Goal: Book appointment/travel/reservation

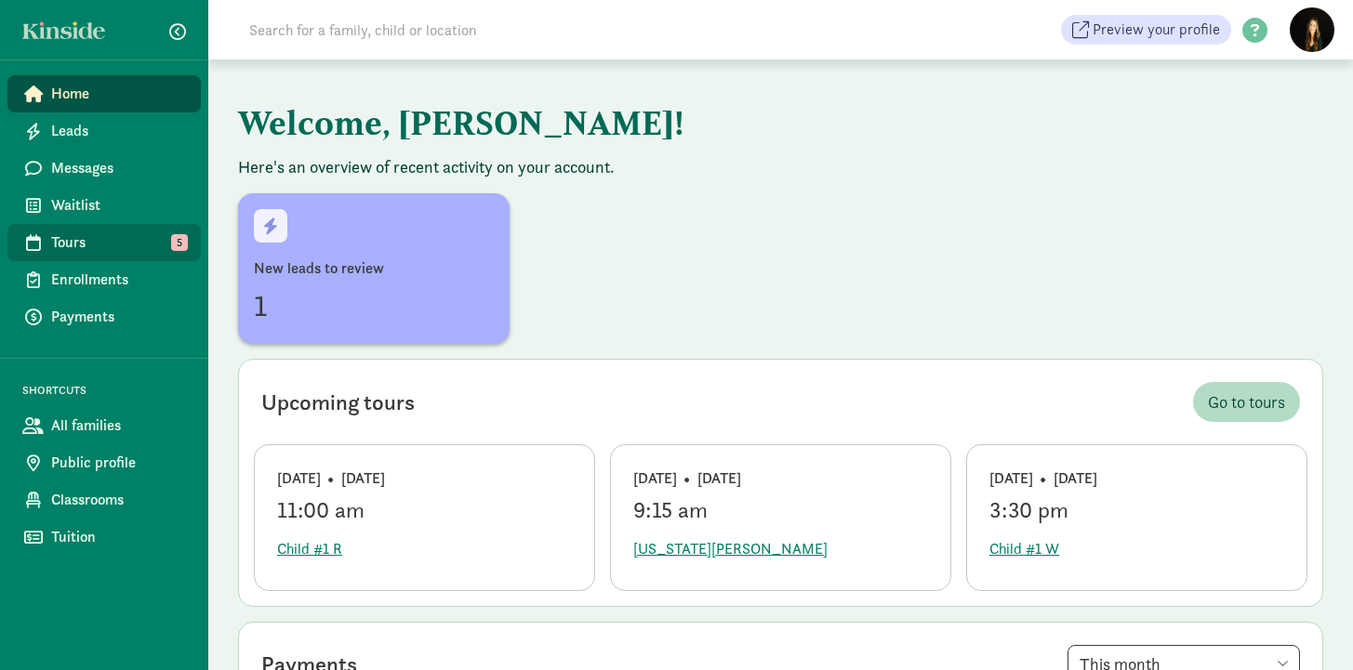
click at [71, 242] on span "Tours" at bounding box center [118, 243] width 135 height 22
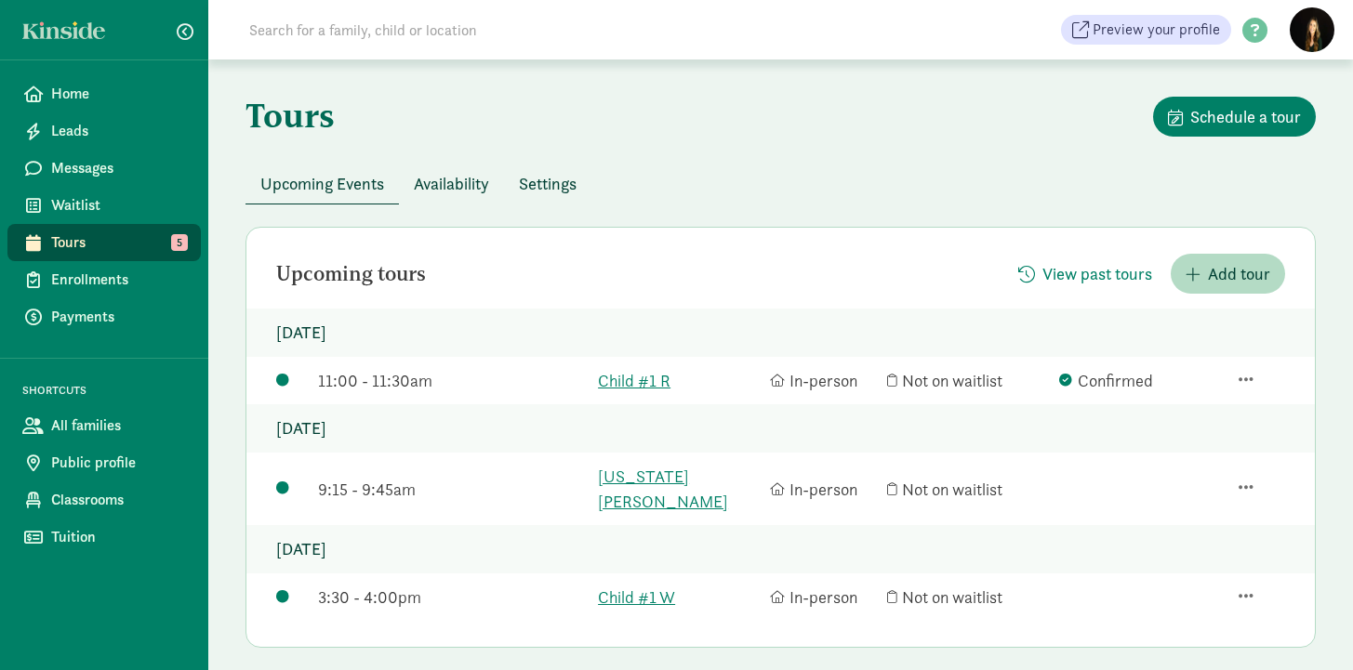
click at [634, 151] on div "Tours Schedule a tour" at bounding box center [780, 130] width 1070 height 67
click at [751, 152] on div "Tours Schedule a tour" at bounding box center [780, 130] width 1070 height 67
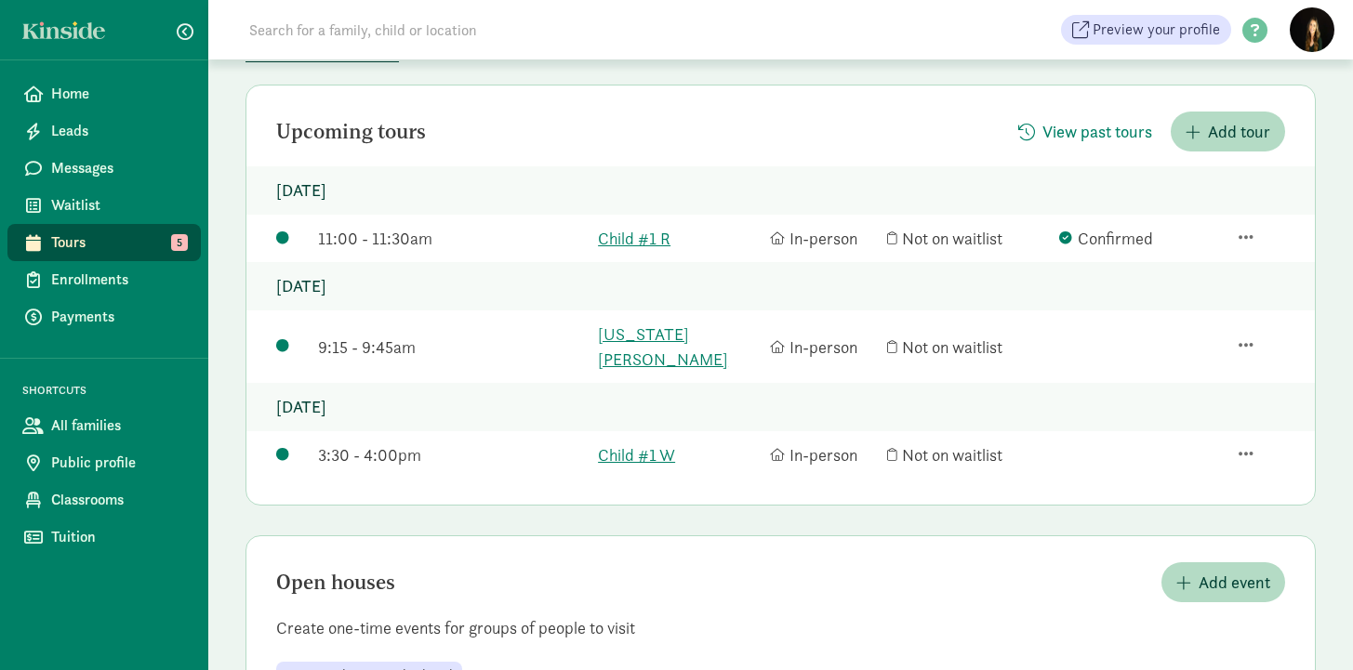
scroll to position [201, 0]
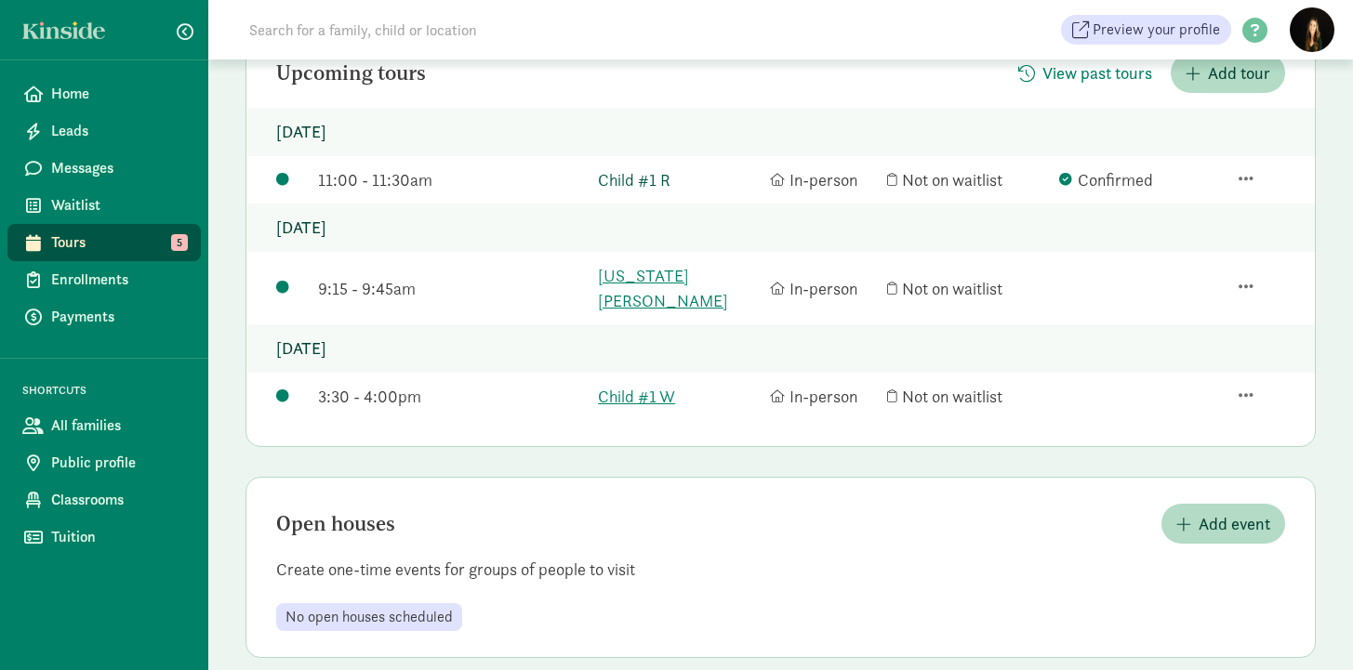
click at [618, 177] on link "Child #1 R" at bounding box center [679, 179] width 163 height 25
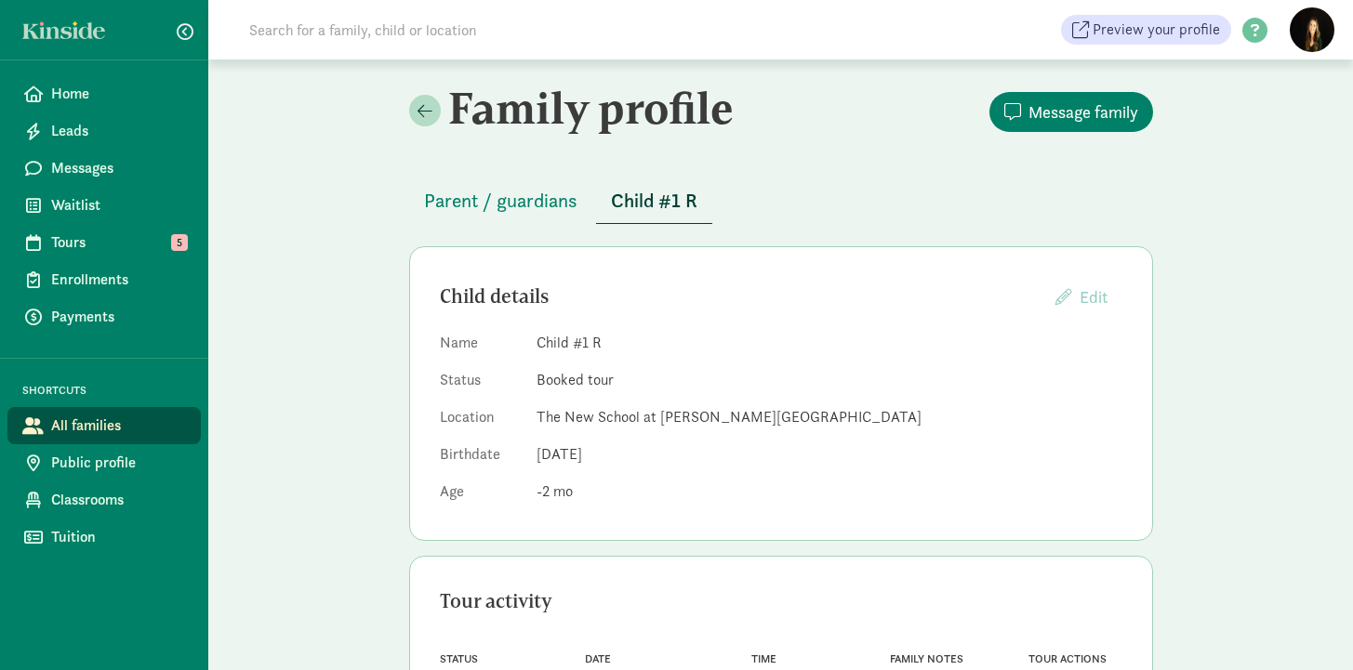
click at [654, 326] on div "Child details Edit Providers cannot edit children whose parents have created a …" at bounding box center [781, 393] width 744 height 295
click at [761, 261] on div "Child details Edit Providers cannot edit children whose parents have created a …" at bounding box center [781, 393] width 744 height 295
click at [779, 184] on div "Parent / guardians Child #1 R" at bounding box center [781, 190] width 744 height 68
click at [615, 477] on dl "Name Child #1 R Status Booked tour Location The New School at [PERSON_NAME][GEO…" at bounding box center [781, 421] width 682 height 179
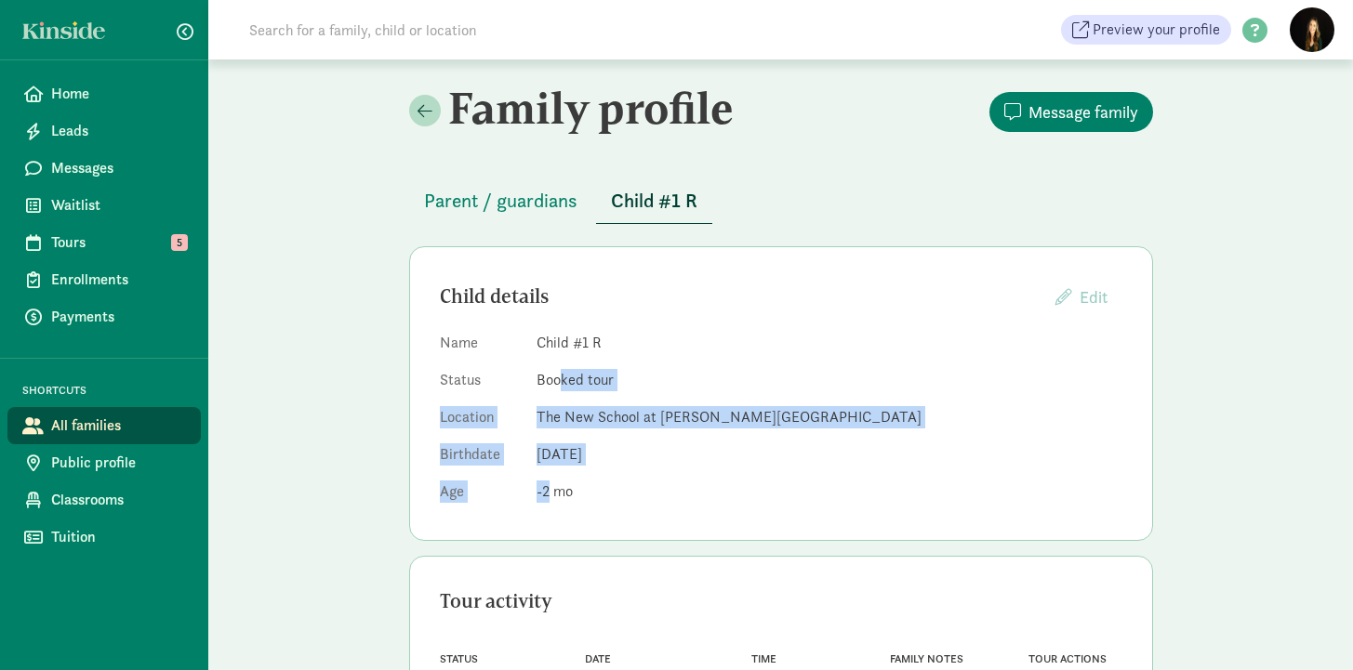
drag, startPoint x: 604, startPoint y: 498, endPoint x: 567, endPoint y: 307, distance: 195.1
click at [560, 352] on dl "Name Child #1 R Status Booked tour Location The New School at [PERSON_NAME][GEO…" at bounding box center [781, 421] width 682 height 179
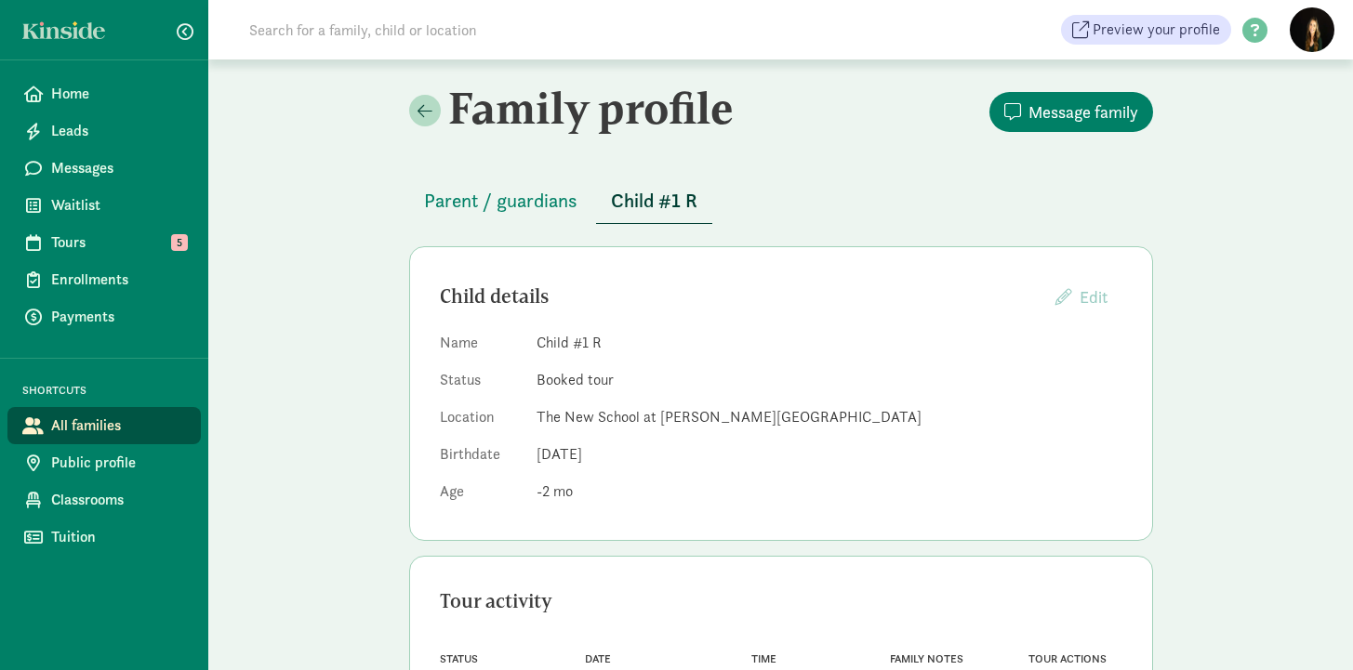
click at [695, 312] on div "Child details Edit Providers cannot edit children whose parents have created a …" at bounding box center [781, 297] width 682 height 40
click at [695, 362] on dl "Name Child #1 R Status Booked tour Location The New School at Chambers Bay Birt…" at bounding box center [781, 421] width 682 height 179
click at [625, 469] on dl "Name Child #1 R Status Booked tour Location The New School at Chambers Bay Birt…" at bounding box center [781, 421] width 682 height 179
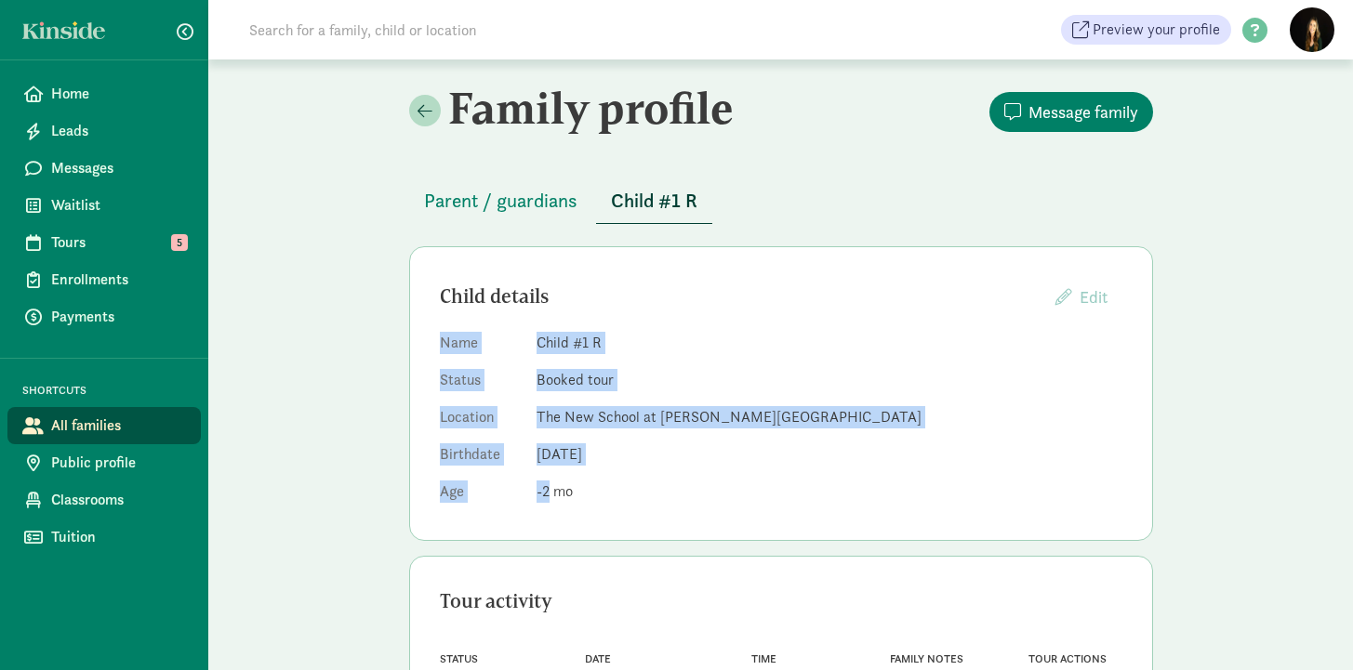
drag, startPoint x: 602, startPoint y: 500, endPoint x: 399, endPoint y: 326, distance: 267.1
click at [399, 326] on div "Family profile Message family Parent / guardians Child #1 R Child details Edit …" at bounding box center [781, 416] width 788 height 713
click at [708, 462] on dd "Oct 30, 2025" at bounding box center [829, 455] width 586 height 22
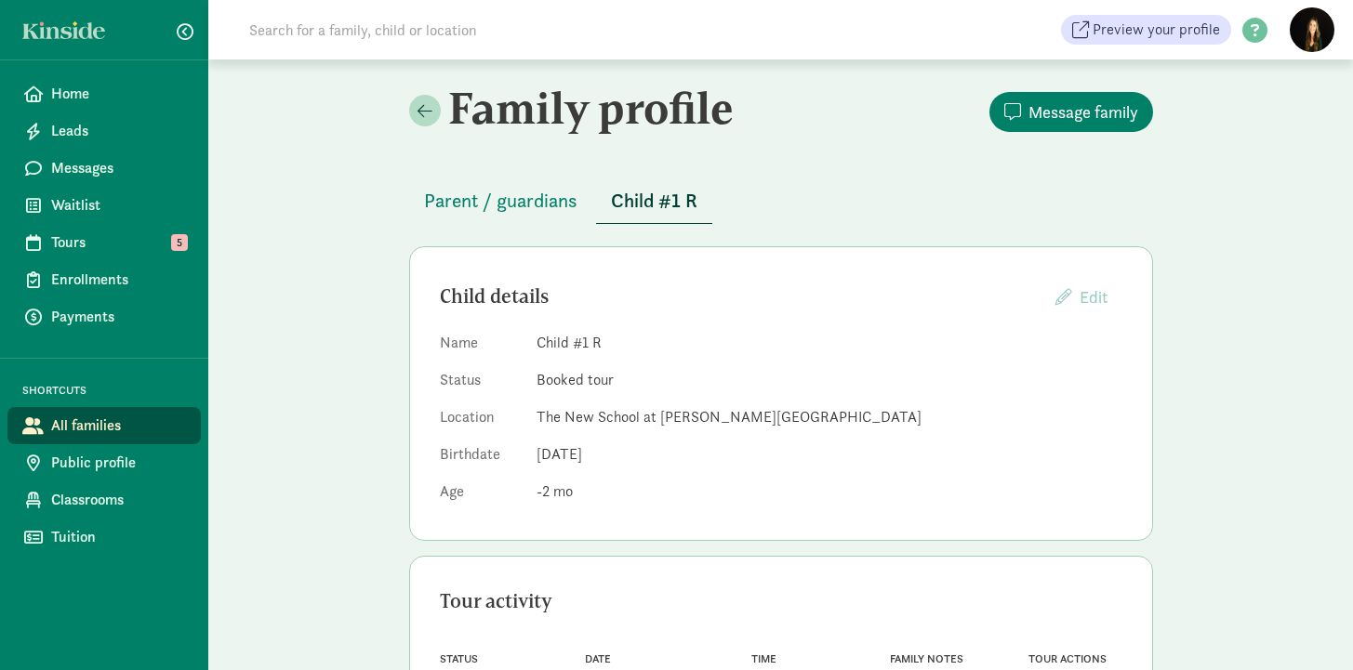
scroll to position [101, 0]
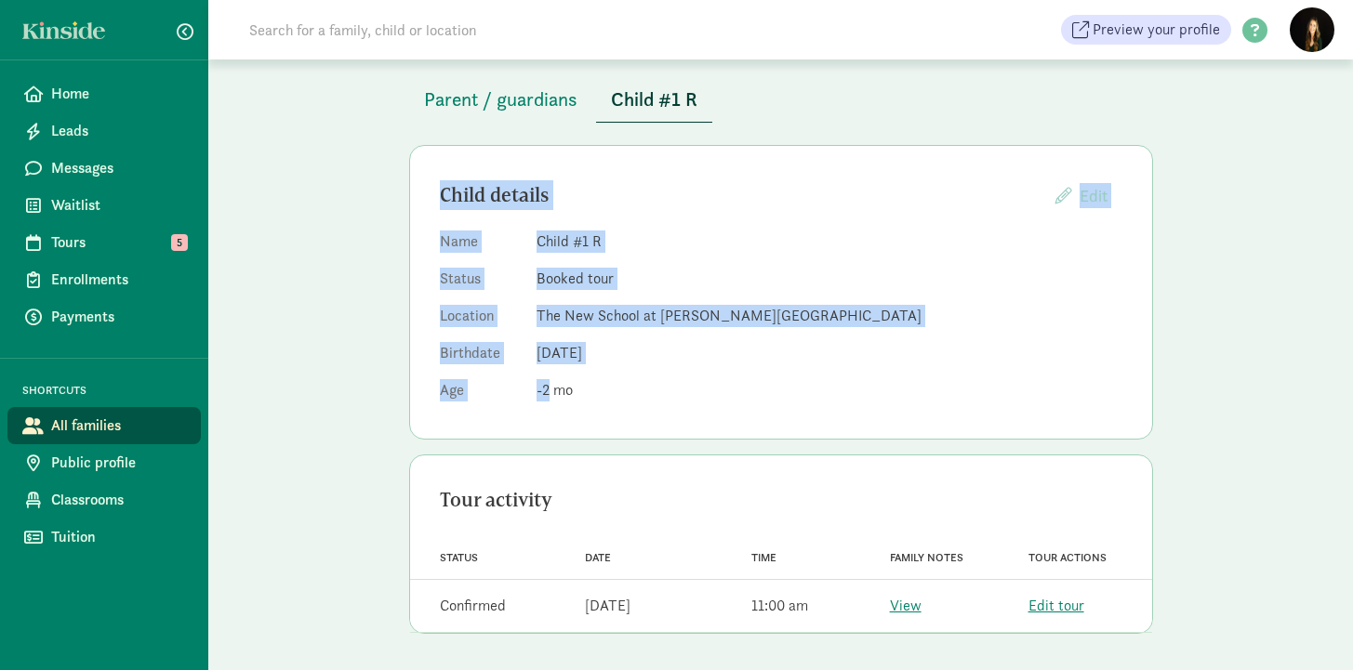
drag, startPoint x: 614, startPoint y: 392, endPoint x: 435, endPoint y: 202, distance: 261.2
click at [438, 204] on div "Child details Edit Providers cannot edit children whose parents have created a …" at bounding box center [781, 292] width 744 height 295
click at [677, 363] on dd "Oct 30, 2025" at bounding box center [829, 353] width 586 height 22
drag, startPoint x: 616, startPoint y: 389, endPoint x: 362, endPoint y: 192, distance: 321.6
click at [359, 198] on div "Family profile Message family Parent / guardians Child #1 R Child details Edit …" at bounding box center [780, 314] width 1145 height 713
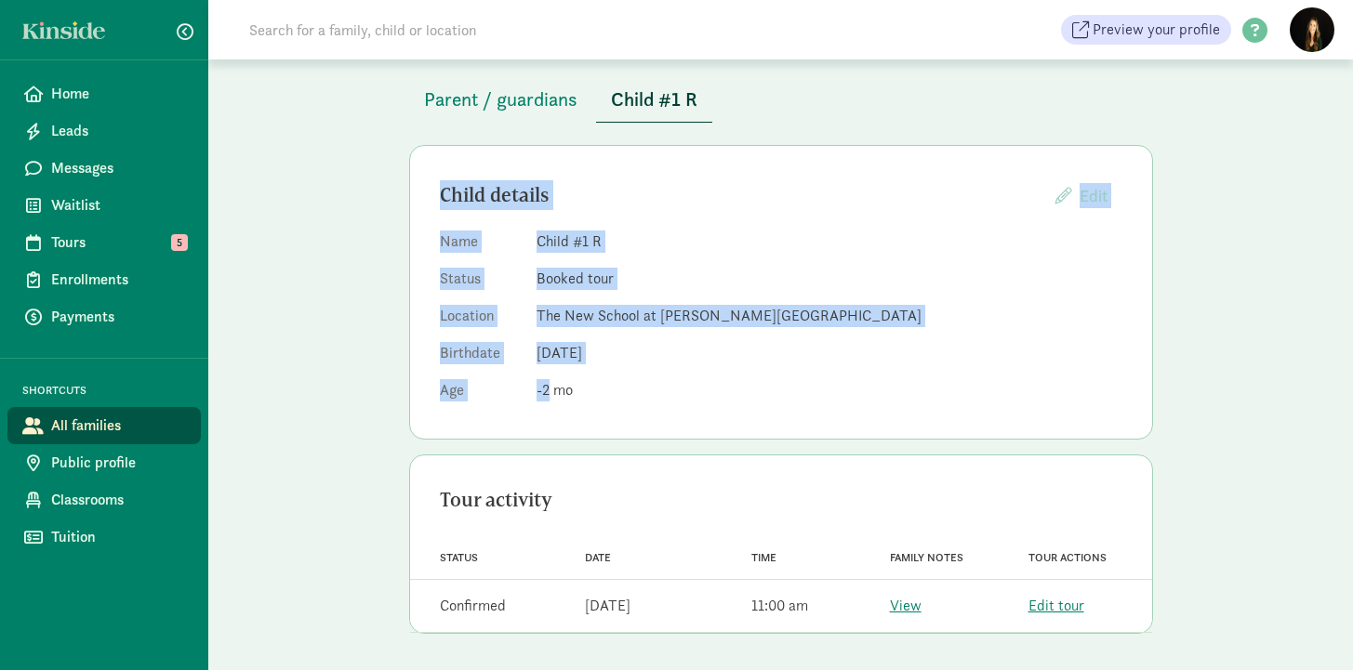
click at [397, 180] on div "Family profile Message family Parent / guardians Child #1 R Child details Edit …" at bounding box center [781, 314] width 788 height 713
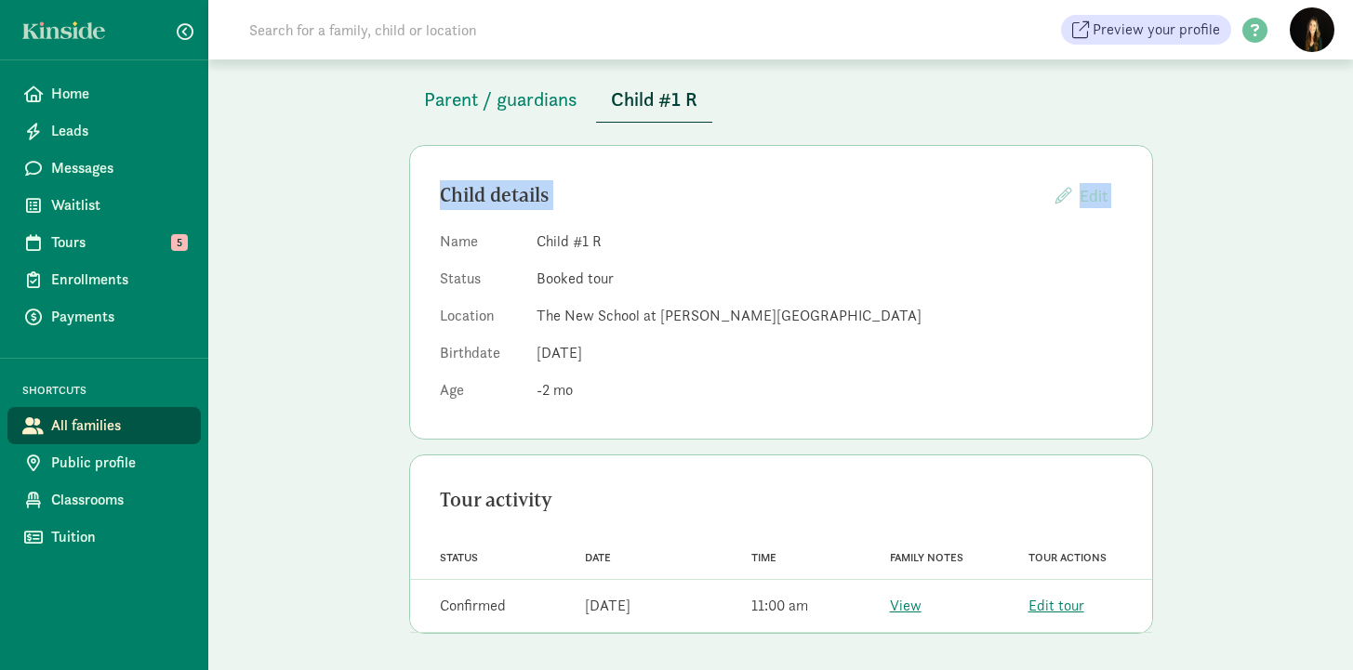
drag, startPoint x: 389, startPoint y: 168, endPoint x: 453, endPoint y: 219, distance: 82.0
click at [453, 219] on div "Family profile Message family Parent / guardians Child #1 R Child details Edit …" at bounding box center [781, 314] width 788 height 713
click at [446, 184] on div "Child details" at bounding box center [740, 195] width 601 height 30
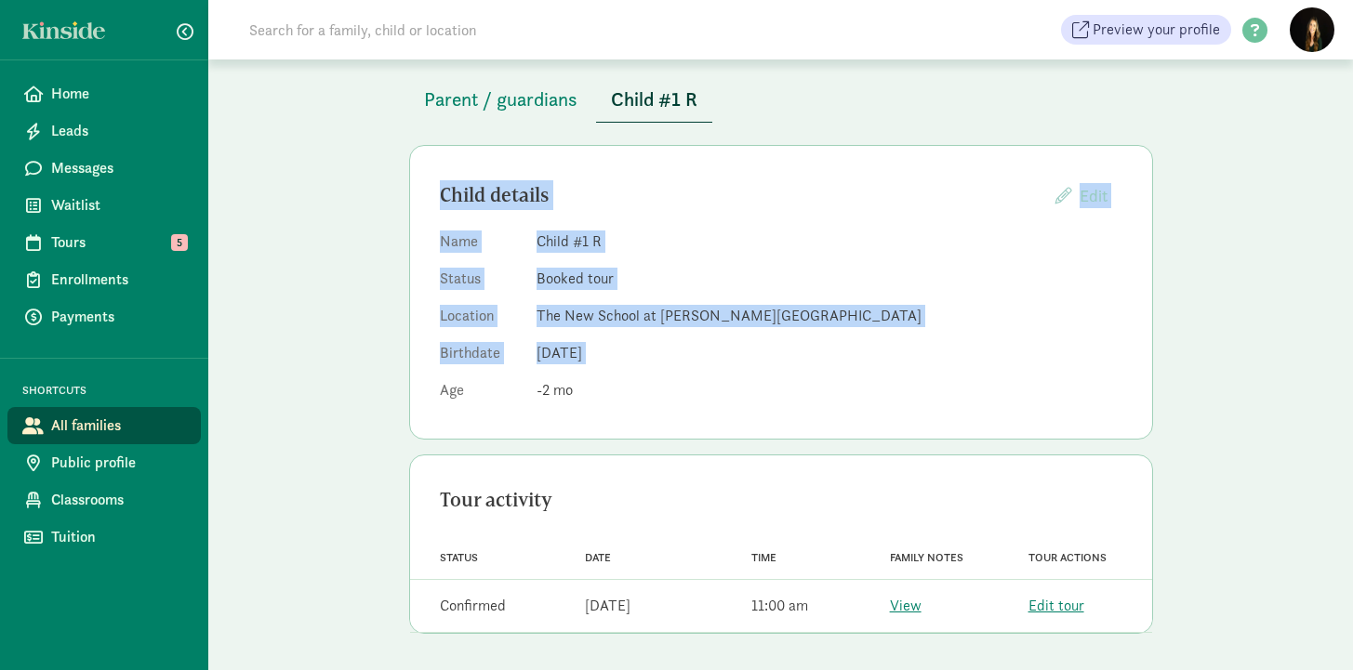
drag, startPoint x: 435, startPoint y: 184, endPoint x: 463, endPoint y: 378, distance: 195.4
click at [463, 378] on div "Child details Edit Providers cannot edit children whose parents have created a …" at bounding box center [781, 292] width 744 height 295
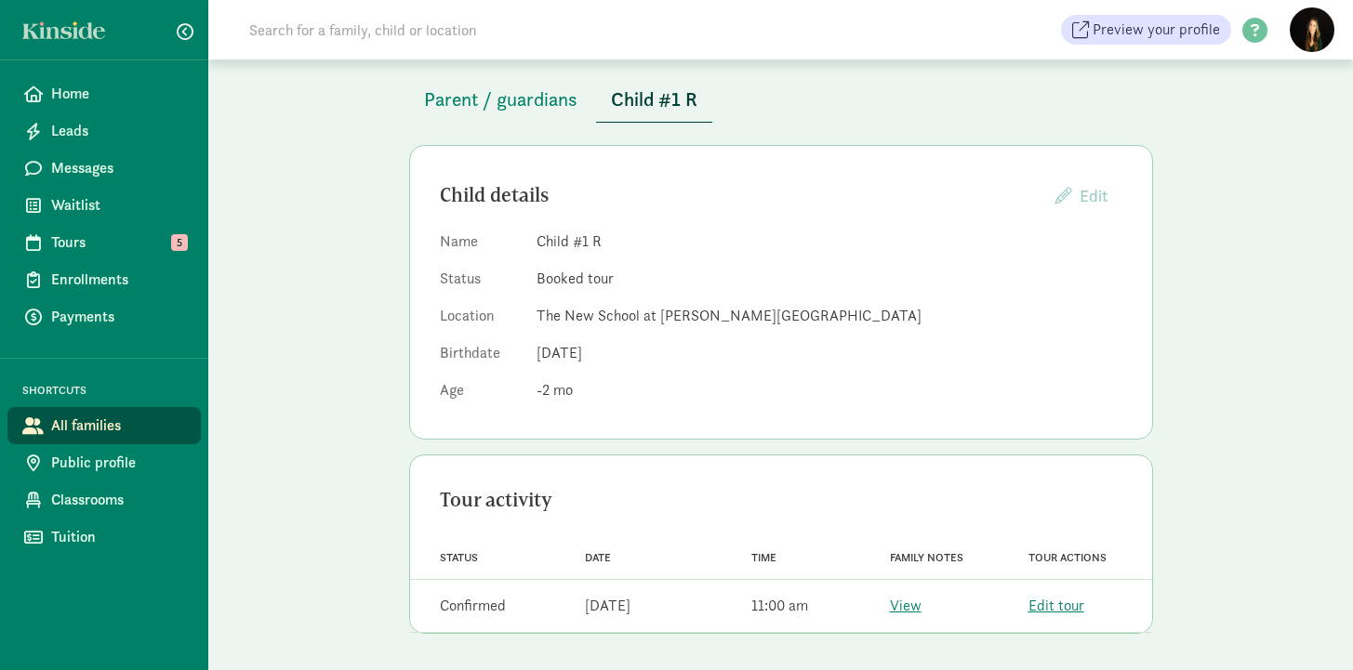
click at [746, 375] on dl "Name Child #1 R Status Booked tour Location The New School at Chambers Bay Birt…" at bounding box center [781, 320] width 682 height 179
click at [692, 339] on dl "Name Child #1 R Status Booked tour Location The New School at Chambers Bay Birt…" at bounding box center [781, 320] width 682 height 179
drag, startPoint x: 662, startPoint y: 352, endPoint x: 387, endPoint y: 207, distance: 311.1
click at [387, 207] on div "Family profile Message family Parent / guardians Child #1 R Child details Edit …" at bounding box center [781, 314] width 788 height 713
click at [814, 369] on dl "Name Child #1 R Status Booked tour Location The New School at Chambers Bay Birt…" at bounding box center [781, 320] width 682 height 179
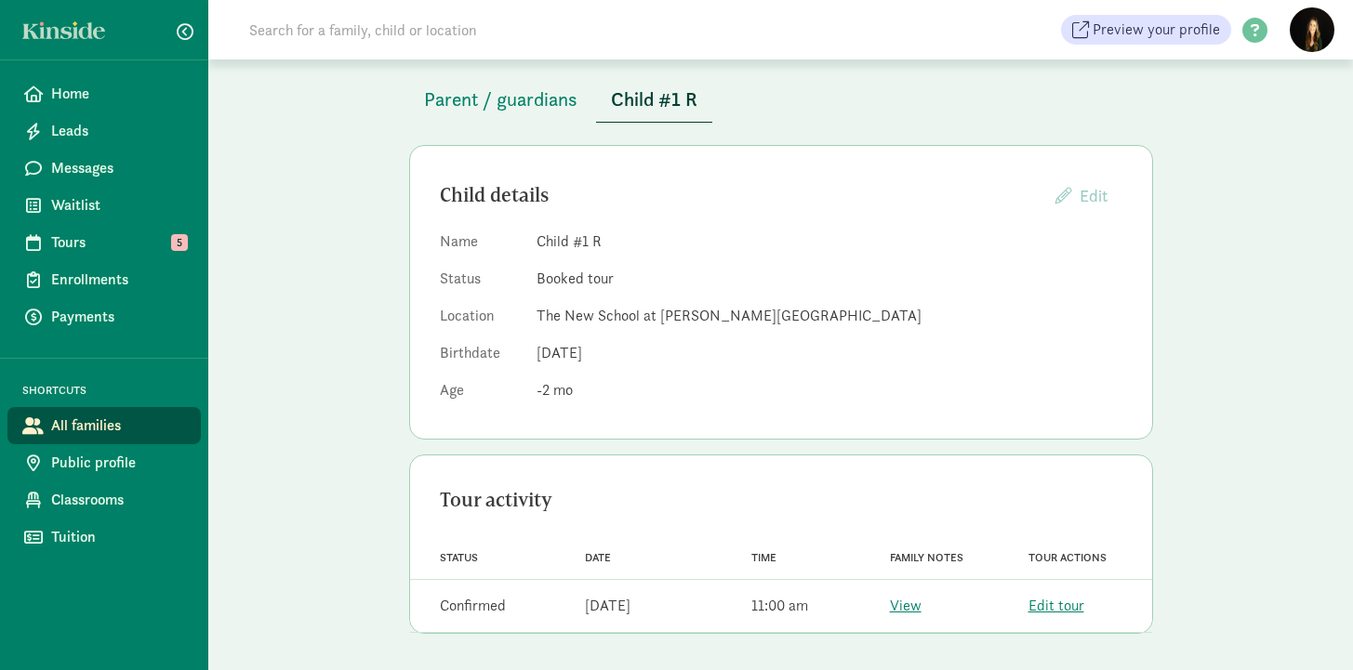
click at [672, 342] on dd "Oct 30, 2025" at bounding box center [829, 353] width 586 height 22
click at [286, 139] on div "Family profile Message family Parent / guardians Child #1 R Child details Edit …" at bounding box center [780, 314] width 1145 height 713
